Goal: Task Accomplishment & Management: Use online tool/utility

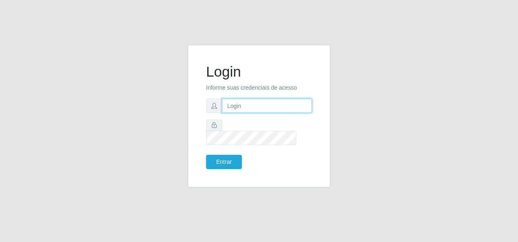
click at [257, 110] on input "text" at bounding box center [267, 106] width 90 height 14
click at [518, 63] on html "Login Informe suas credenciais de acesso [PERSON_NAME]@caroneonline, Entrar" at bounding box center [259, 121] width 518 height 242
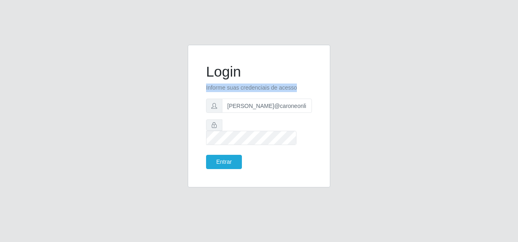
drag, startPoint x: 519, startPoint y: 74, endPoint x: 342, endPoint y: 115, distance: 181.8
click at [342, 115] on div "Login Informe suas credenciais de acesso [PERSON_NAME]@caroneonline, Entrar" at bounding box center [259, 121] width 518 height 242
drag, startPoint x: 342, startPoint y: 115, endPoint x: 288, endPoint y: 111, distance: 54.7
click at [288, 111] on input "[PERSON_NAME]@caroneonline," at bounding box center [267, 106] width 90 height 14
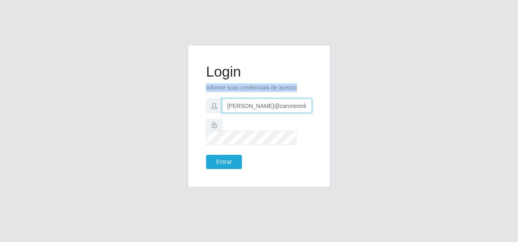
click at [288, 111] on input "[PERSON_NAME]@caroneonline," at bounding box center [267, 106] width 90 height 14
click at [286, 112] on input "[PERSON_NAME]@caroneonline," at bounding box center [267, 106] width 90 height 14
type input "[PERSON_NAME][EMAIL_ADDRESS][DOMAIN_NAME]"
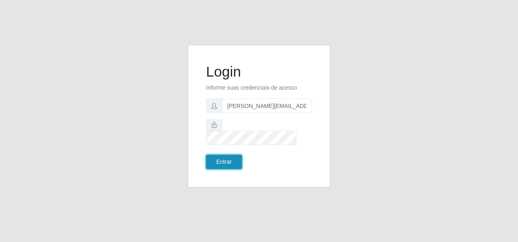
click at [225, 155] on button "Entrar" at bounding box center [224, 162] width 36 height 14
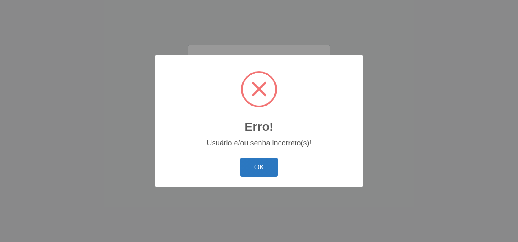
click at [252, 167] on button "OK" at bounding box center [259, 167] width 38 height 19
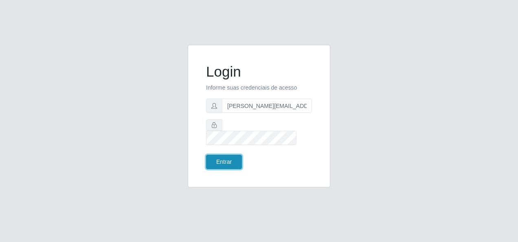
click at [234, 155] on button "Entrar" at bounding box center [224, 162] width 36 height 14
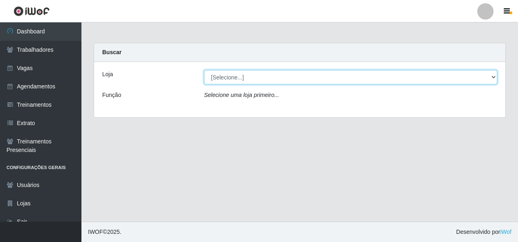
click at [494, 78] on select "[Selecione...] [GEOGRAPHIC_DATA][PERSON_NAME][GEOGRAPHIC_DATA]" at bounding box center [350, 77] width 293 height 14
click at [204, 70] on select "[Selecione...] [GEOGRAPHIC_DATA][PERSON_NAME][GEOGRAPHIC_DATA]" at bounding box center [350, 77] width 293 height 14
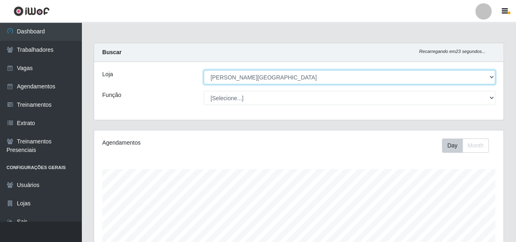
click at [490, 77] on select "[Selecione...] [GEOGRAPHIC_DATA][PERSON_NAME][GEOGRAPHIC_DATA]" at bounding box center [350, 77] width 292 height 14
select select "[Selecione...]"
click at [204, 70] on select "[Selecione...] [GEOGRAPHIC_DATA][PERSON_NAME][GEOGRAPHIC_DATA]" at bounding box center [350, 77] width 292 height 14
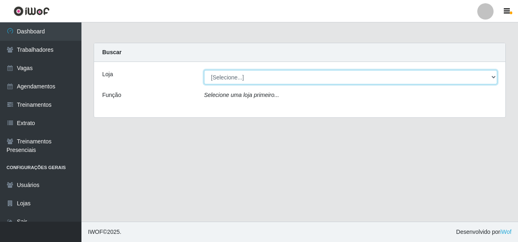
click at [495, 78] on select "[Selecione...] [GEOGRAPHIC_DATA][PERSON_NAME][GEOGRAPHIC_DATA]" at bounding box center [350, 77] width 293 height 14
select select "528"
click at [204, 70] on select "[Selecione...] [GEOGRAPHIC_DATA][PERSON_NAME][GEOGRAPHIC_DATA]" at bounding box center [350, 77] width 293 height 14
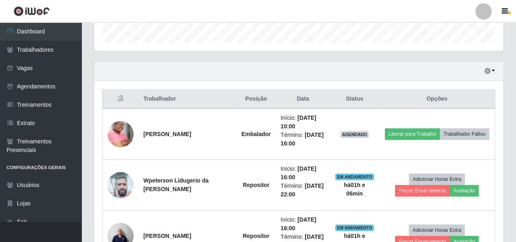
scroll to position [285, 0]
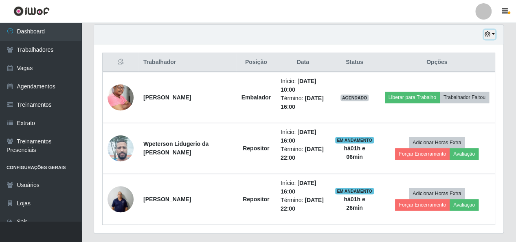
click at [495, 31] on button "button" at bounding box center [489, 34] width 11 height 9
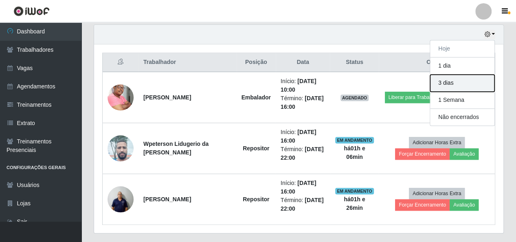
click at [452, 82] on button "3 dias" at bounding box center [462, 83] width 64 height 17
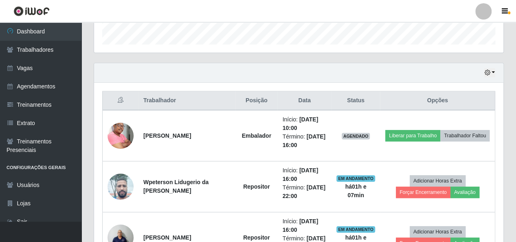
scroll to position [244, 0]
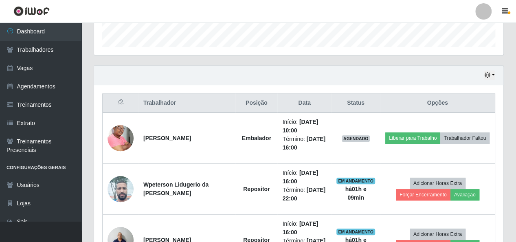
click at [495, 75] on div "Hoje 1 dia 3 dias 1 Semana Não encerrados" at bounding box center [298, 76] width 409 height 20
click at [495, 74] on div "Hoje 1 dia 3 dias 1 Semana Não encerrados" at bounding box center [298, 76] width 409 height 20
click at [494, 73] on button "button" at bounding box center [489, 74] width 11 height 9
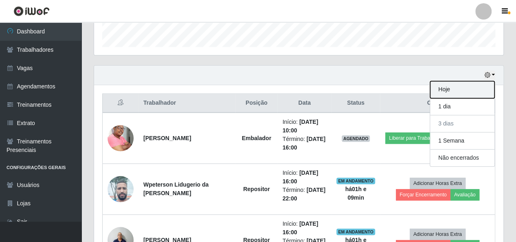
click at [455, 89] on button "Hoje" at bounding box center [462, 89] width 64 height 17
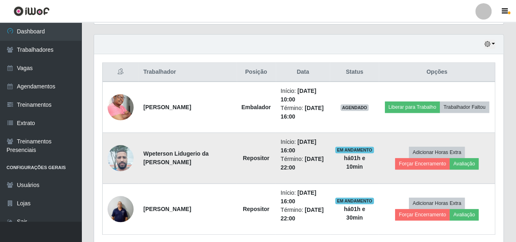
scroll to position [305, 0]
